Goal: Task Accomplishment & Management: Complete application form

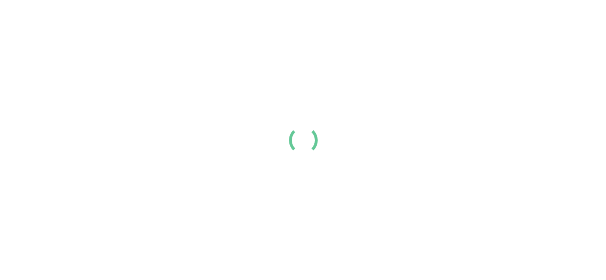
click at [215, 20] on div at bounding box center [303, 140] width 606 height 280
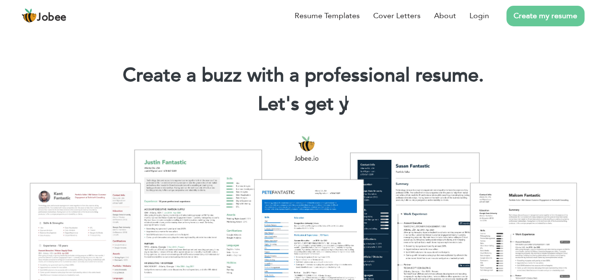
click at [544, 14] on link "Create my resume" at bounding box center [546, 16] width 78 height 21
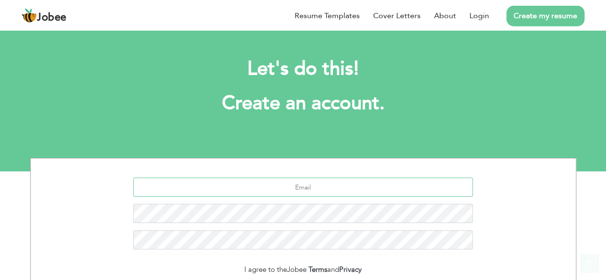
click at [290, 192] on input "text" at bounding box center [303, 187] width 340 height 19
click at [307, 186] on input "text" at bounding box center [303, 187] width 340 height 19
click at [323, 195] on input "text" at bounding box center [303, 187] width 340 height 19
type input "[DOMAIN_NAME][EMAIL_ADDRESS][DOMAIN_NAME]"
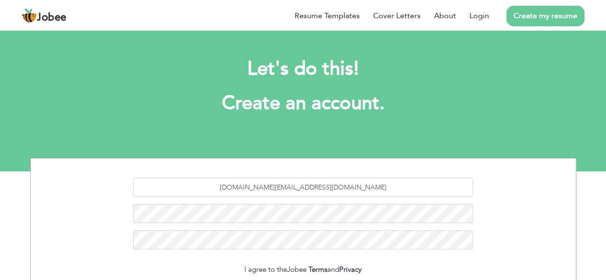
drag, startPoint x: 333, startPoint y: 202, endPoint x: 285, endPoint y: 224, distance: 52.5
click at [284, 227] on div "[DOMAIN_NAME][EMAIL_ADDRESS][DOMAIN_NAME]" at bounding box center [303, 217] width 531 height 79
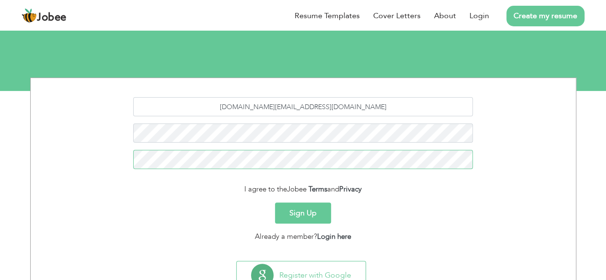
scroll to position [117, 0]
